Goal: Task Accomplishment & Management: Use online tool/utility

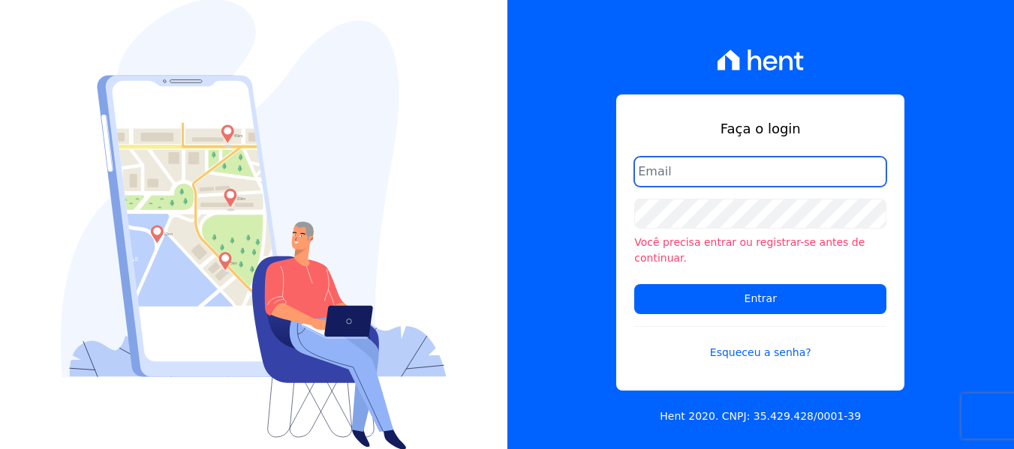
click at [740, 185] on input "email" at bounding box center [760, 172] width 252 height 30
drag, startPoint x: 642, startPoint y: 191, endPoint x: 656, endPoint y: 189, distance: 13.7
click at [642, 187] on input "email" at bounding box center [760, 172] width 252 height 30
click at [678, 168] on input "email" at bounding box center [760, 172] width 252 height 30
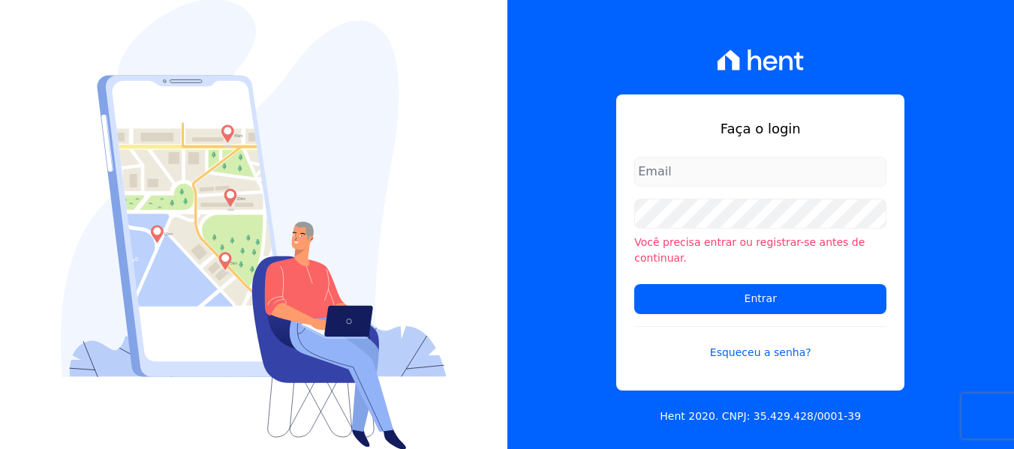
click at [621, 329] on div "Faça o login Você precisa entrar ou registrar-se antes de continuar. Entrar Esq…" at bounding box center [760, 243] width 288 height 296
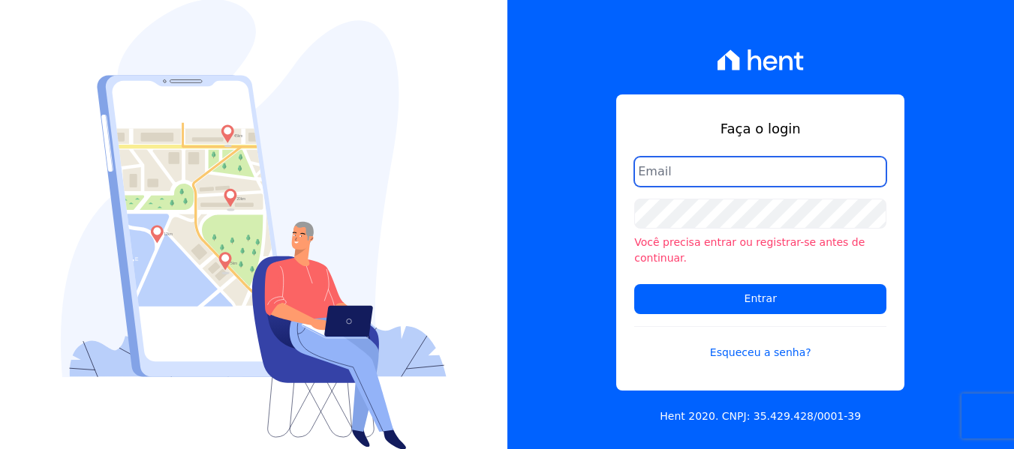
type input "hellen@3pnegociosimobiliarios.com.br"
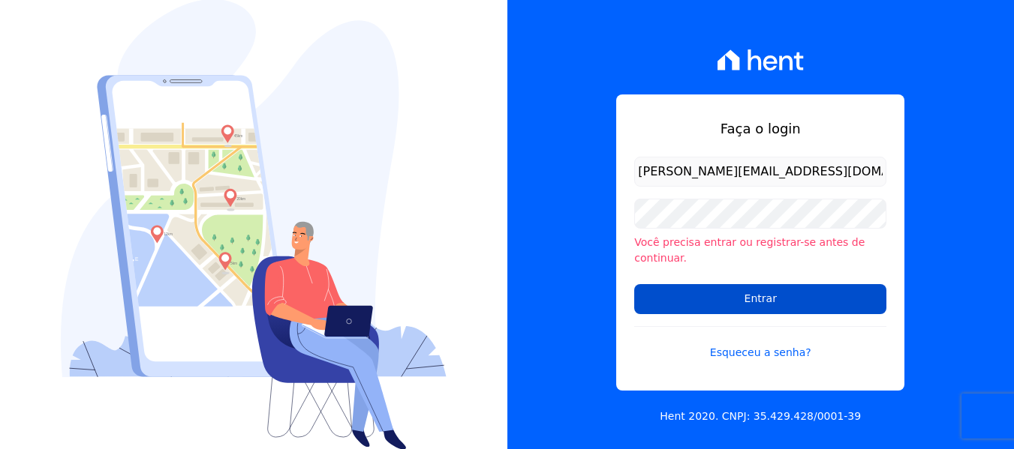
click at [697, 296] on input "Entrar" at bounding box center [760, 299] width 252 height 30
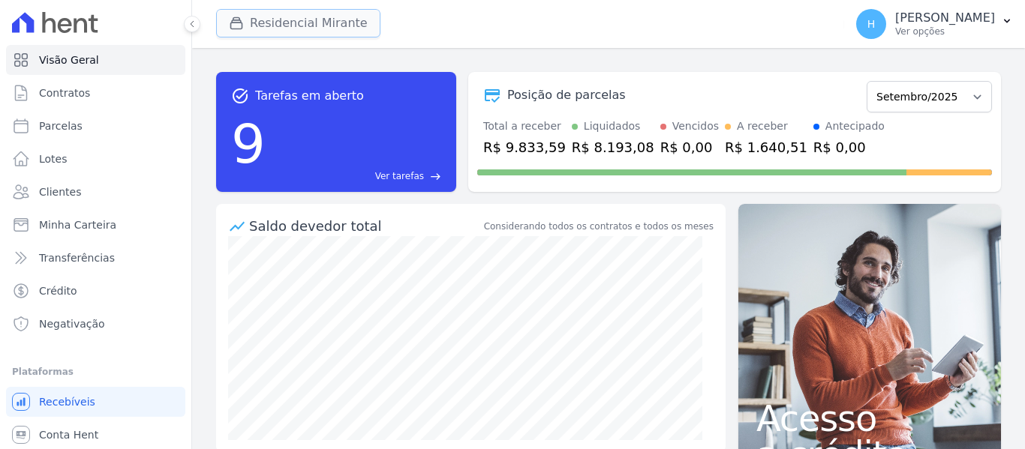
drag, startPoint x: 256, startPoint y: 16, endPoint x: 251, endPoint y: 28, distance: 13.1
click at [256, 17] on button "Residencial Mirante" at bounding box center [298, 23] width 164 height 29
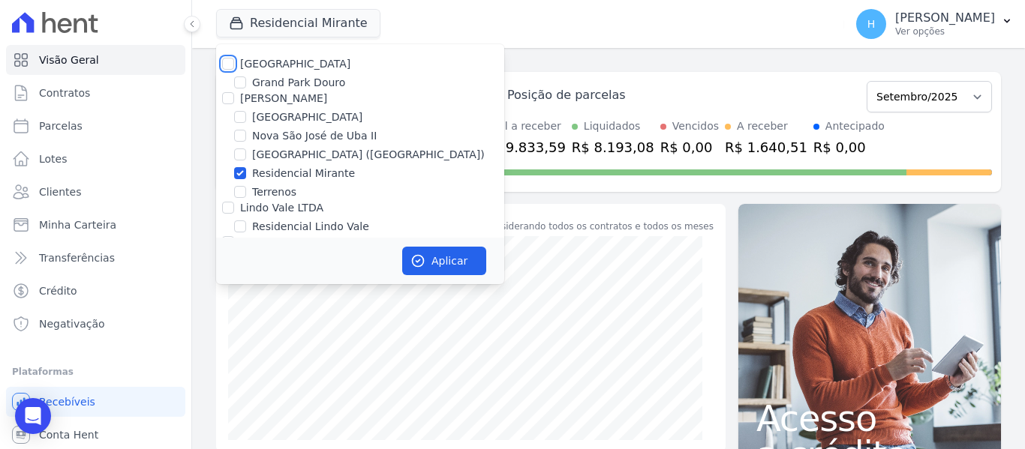
click at [230, 60] on input "[GEOGRAPHIC_DATA]" at bounding box center [228, 64] width 12 height 12
checkbox input "true"
click at [231, 98] on input "[PERSON_NAME]" at bounding box center [228, 98] width 12 height 12
checkbox input "true"
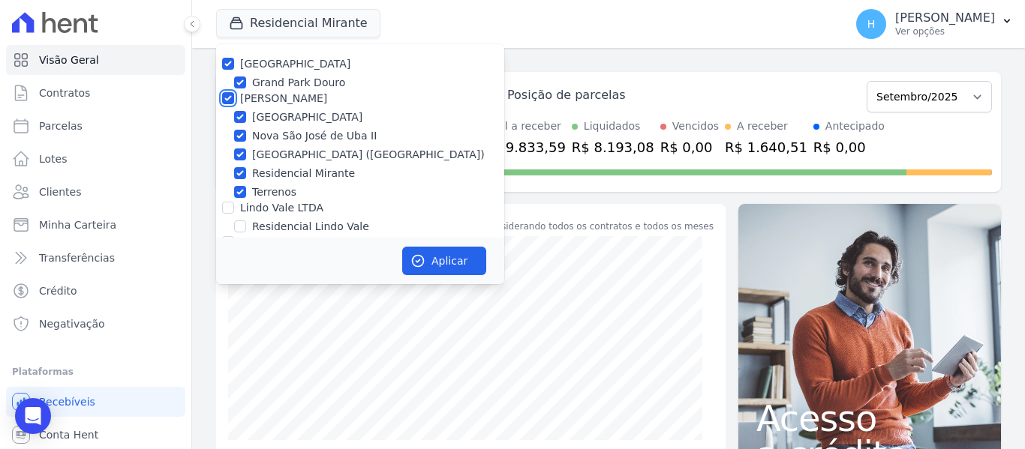
checkbox input "true"
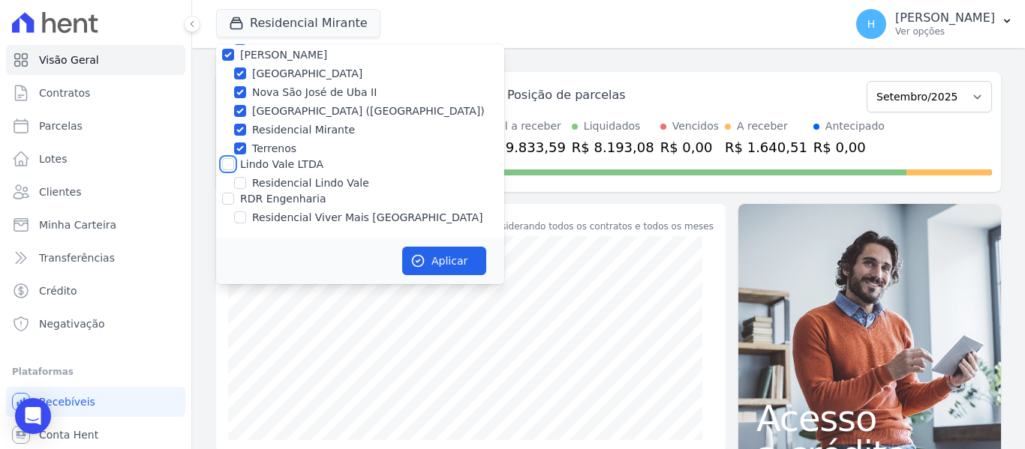
click at [229, 161] on input "Lindo Vale LTDA" at bounding box center [228, 164] width 12 height 12
checkbox input "true"
click at [230, 194] on input "RDR Engenharia" at bounding box center [228, 199] width 12 height 12
checkbox input "true"
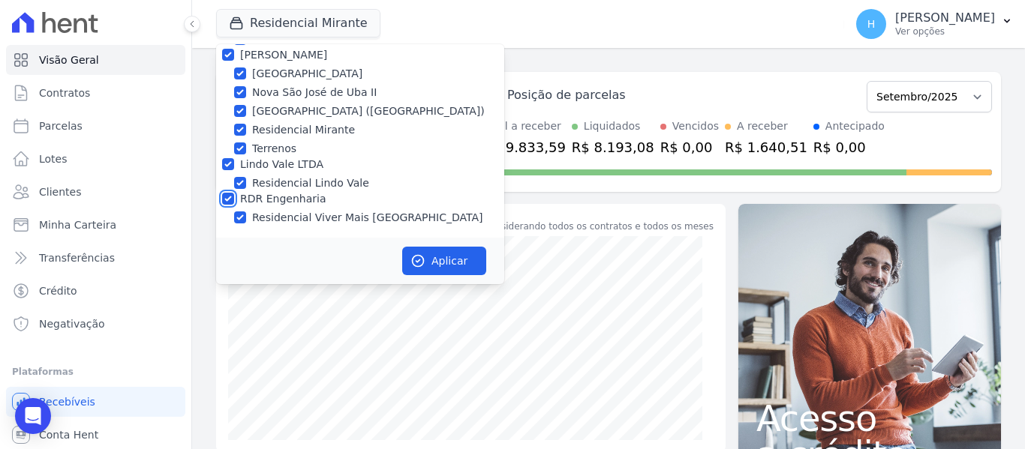
checkbox input "true"
drag, startPoint x: 461, startPoint y: 245, endPoint x: 463, endPoint y: 264, distance: 19.6
click at [461, 245] on div "Aplicar" at bounding box center [360, 261] width 288 height 47
click at [463, 263] on button "Aplicar" at bounding box center [444, 261] width 84 height 29
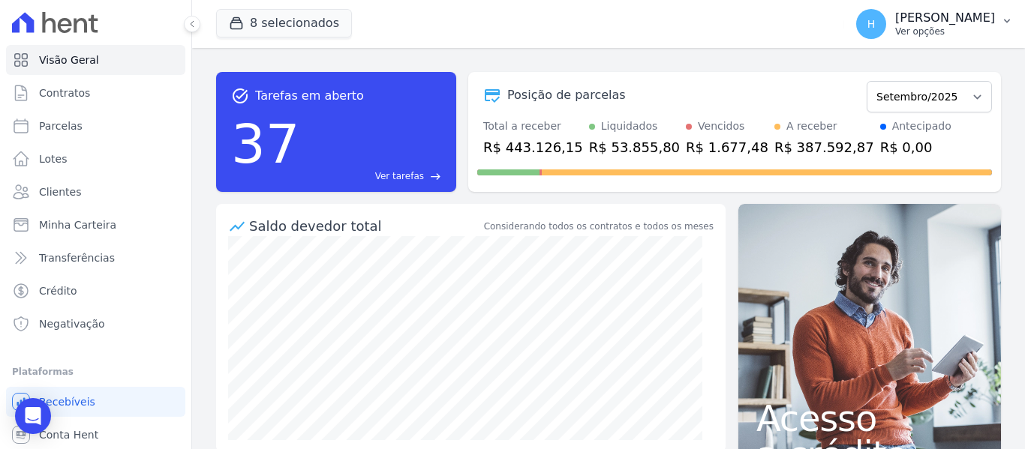
click at [941, 20] on p "[PERSON_NAME]" at bounding box center [945, 18] width 100 height 15
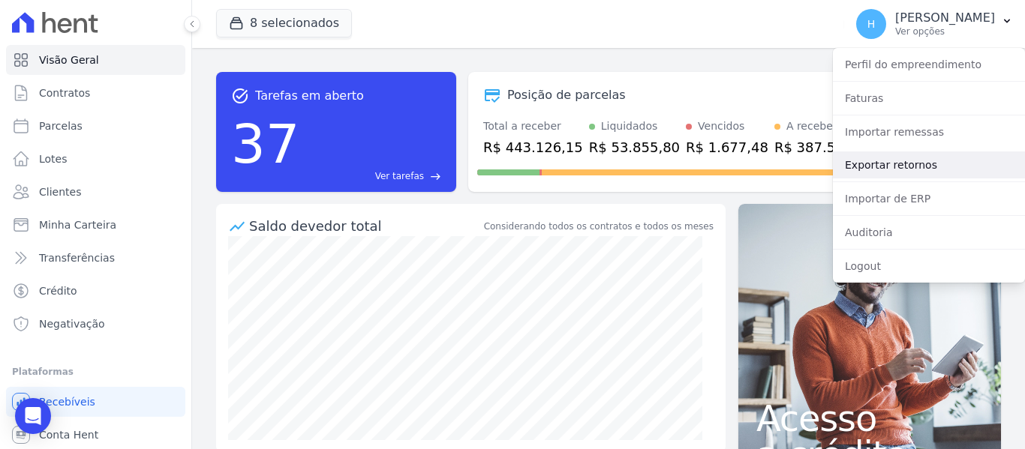
click at [893, 164] on link "Exportar retornos" at bounding box center [929, 165] width 192 height 27
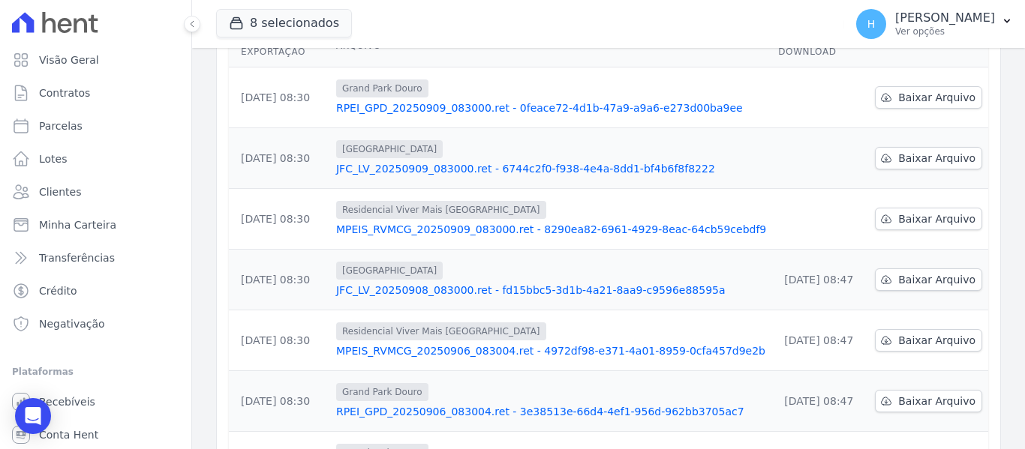
scroll to position [150, 0]
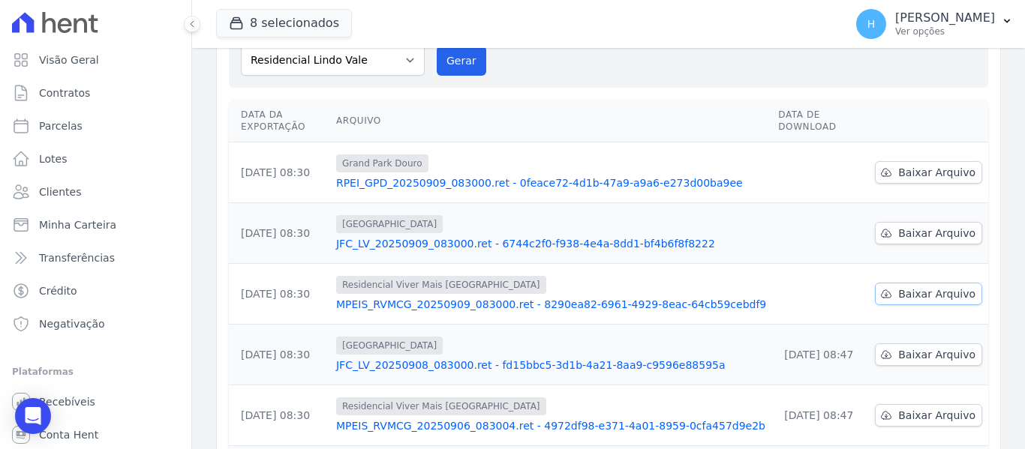
click at [920, 287] on span "Baixar Arquivo" at bounding box center [936, 294] width 77 height 15
click at [886, 227] on icon at bounding box center [886, 233] width 12 height 12
click at [925, 287] on span "Baixar Arquivo" at bounding box center [936, 294] width 77 height 15
click at [920, 165] on span "Baixar Arquivo" at bounding box center [936, 172] width 77 height 15
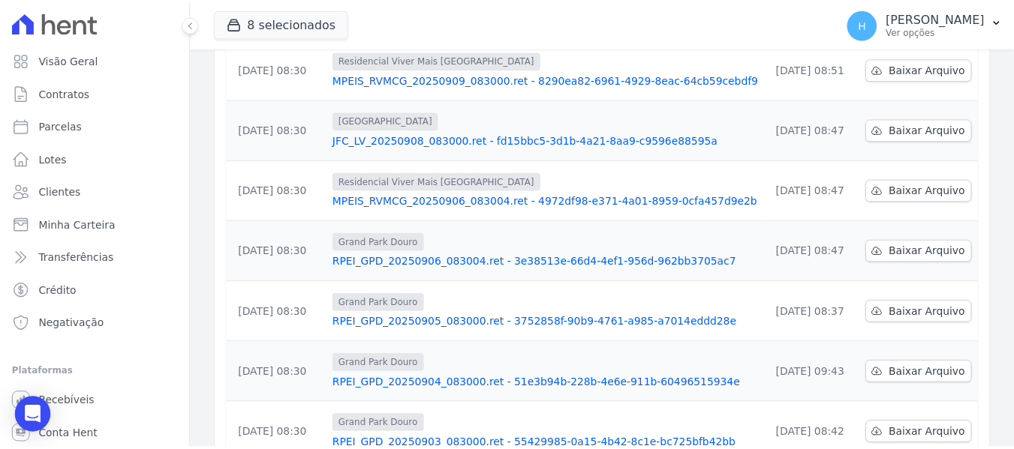
scroll to position [450, 0]
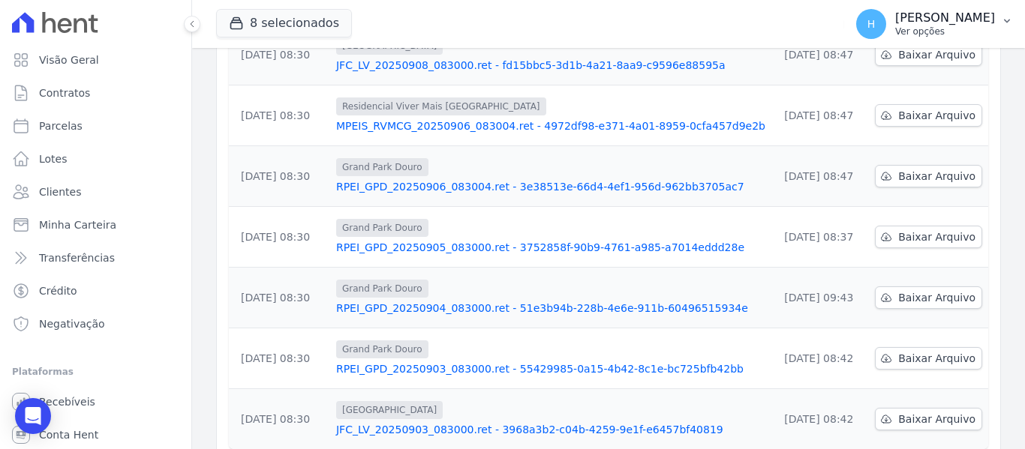
click at [975, 23] on p "[PERSON_NAME]" at bounding box center [945, 18] width 100 height 15
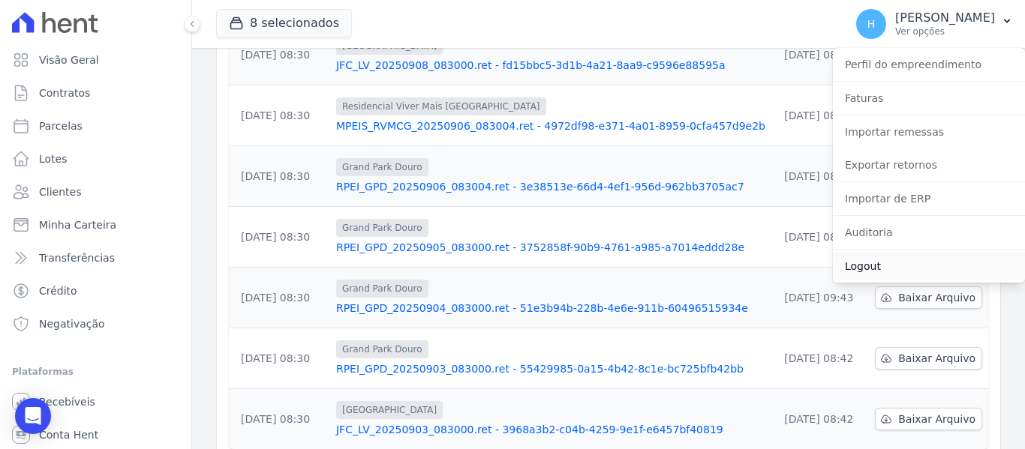
click at [874, 266] on link "Logout" at bounding box center [929, 266] width 192 height 27
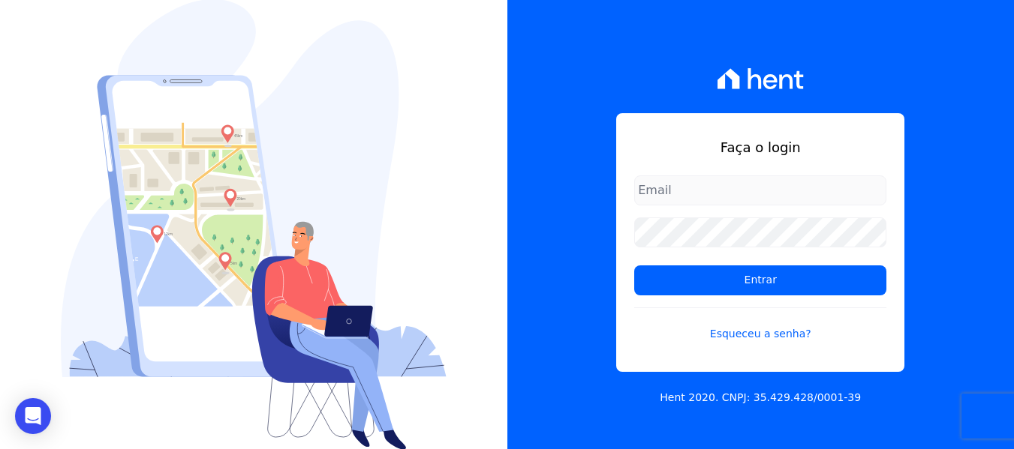
type input "[PERSON_NAME][EMAIL_ADDRESS][DOMAIN_NAME]"
